Goal: Information Seeking & Learning: Learn about a topic

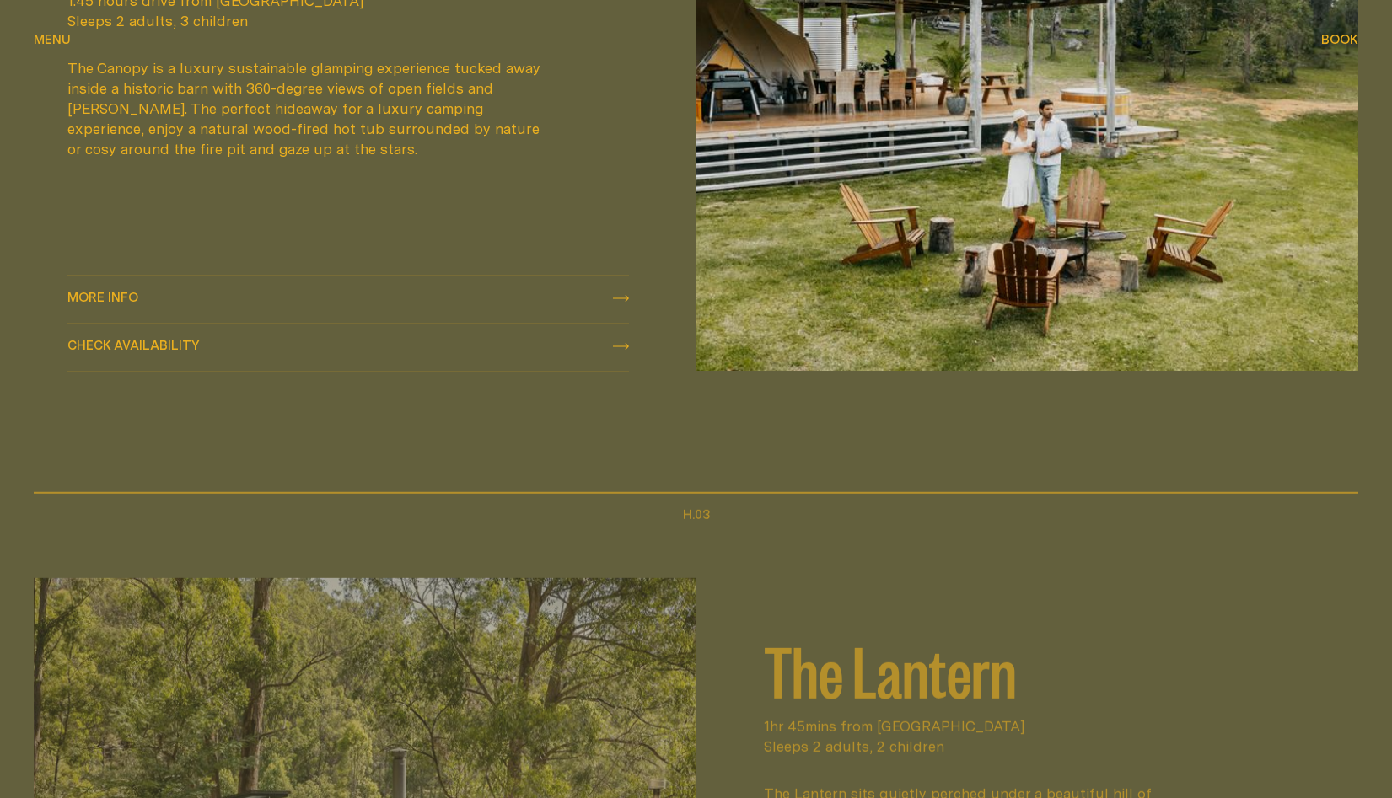
scroll to position [1904, 0]
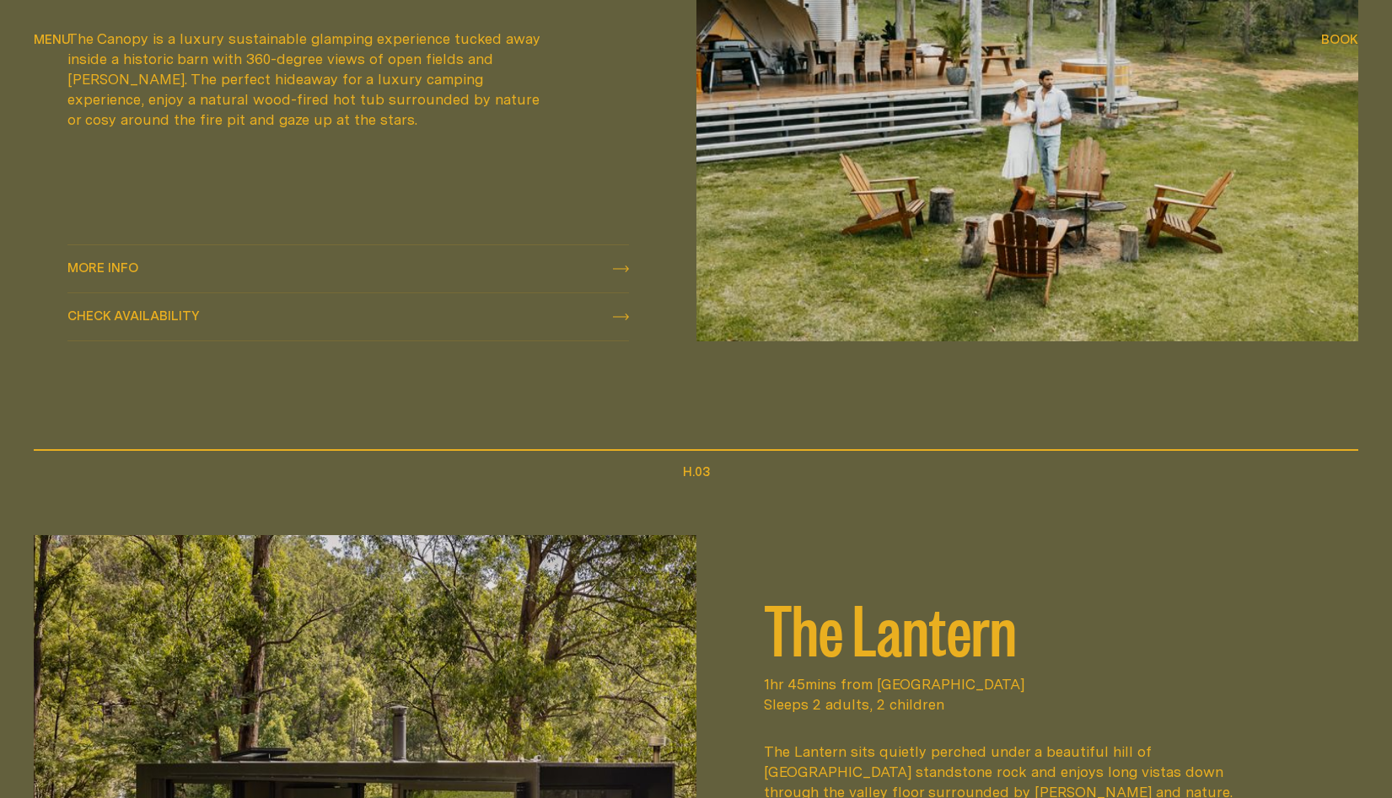
click at [593, 248] on link "More info More info" at bounding box center [347, 268] width 561 height 47
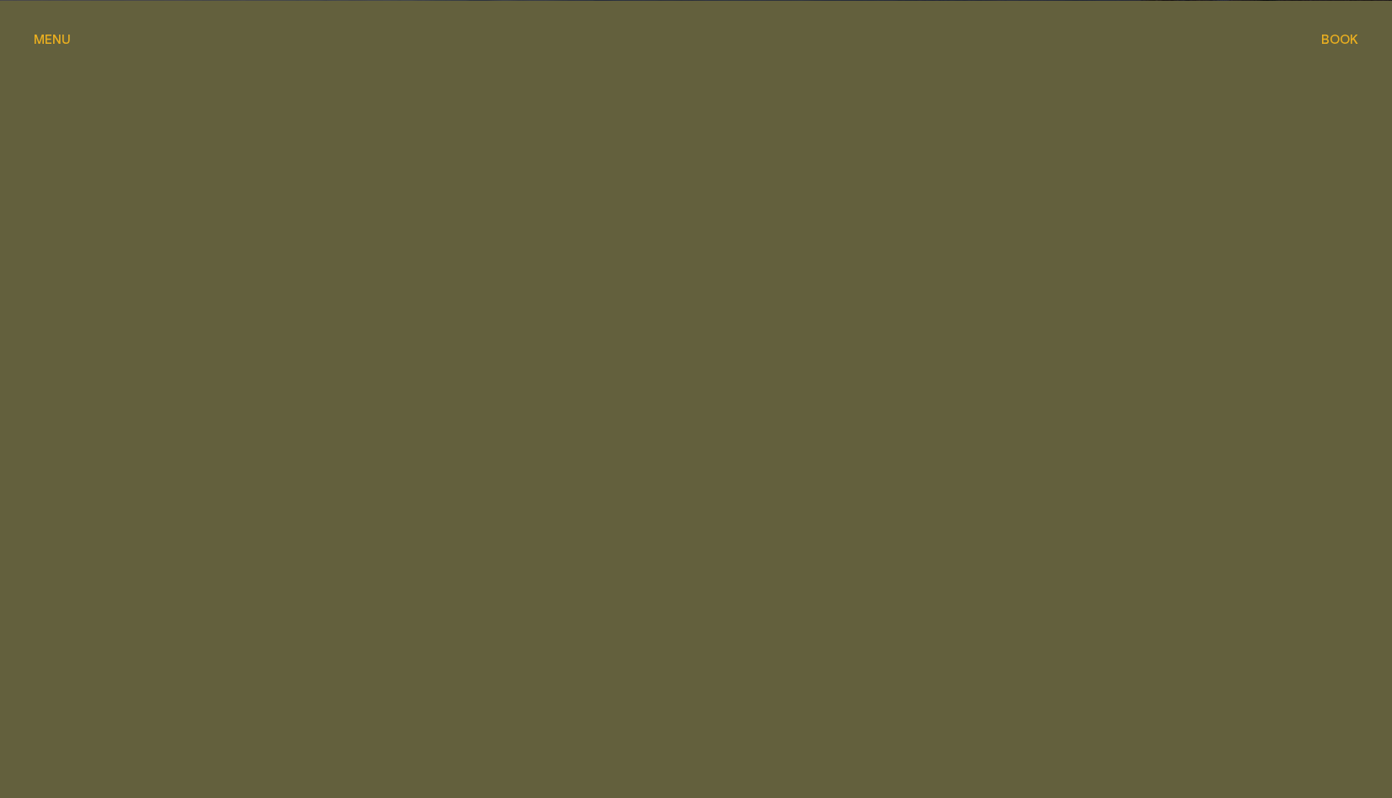
scroll to position [1904, 0]
